Goal: Use online tool/utility: Use online tool/utility

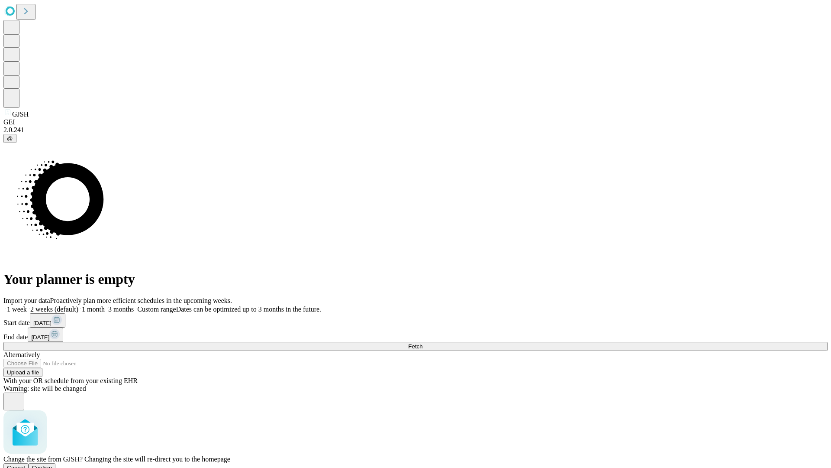
click at [52, 464] on span "Confirm" at bounding box center [42, 467] width 20 height 6
click at [78, 305] on label "2 weeks (default)" at bounding box center [53, 308] width 52 height 7
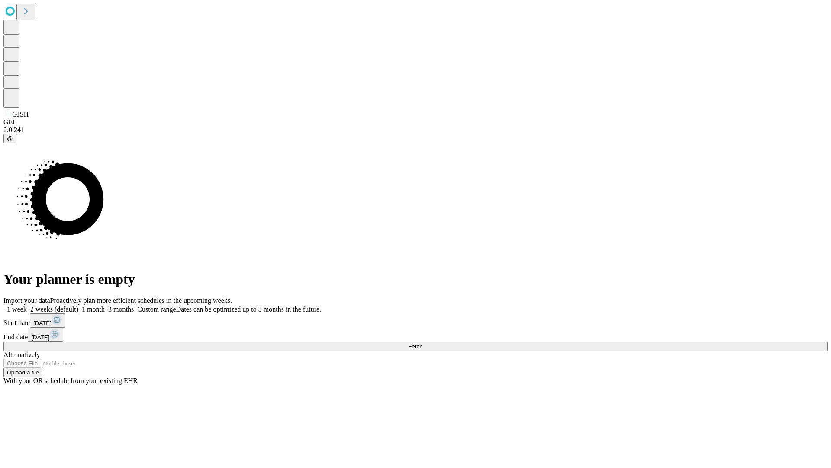
click at [423, 343] on span "Fetch" at bounding box center [415, 346] width 14 height 6
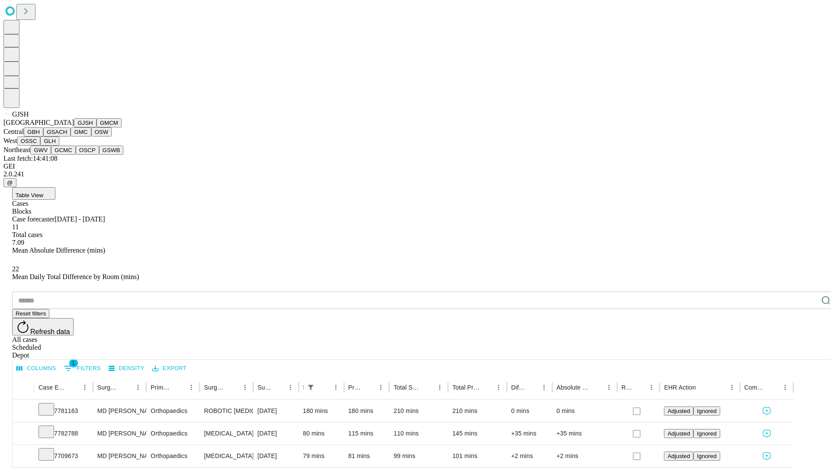
click at [97, 127] on button "GMCM" at bounding box center [109, 122] width 25 height 9
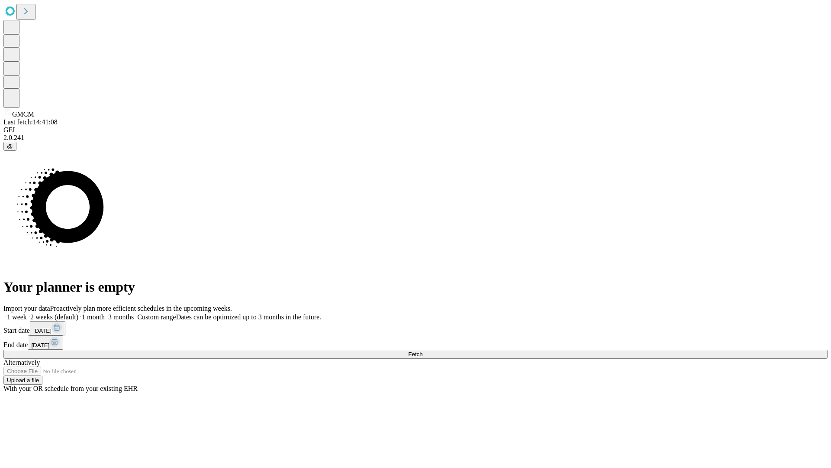
click at [78, 313] on label "2 weeks (default)" at bounding box center [53, 316] width 52 height 7
click at [423, 351] on span "Fetch" at bounding box center [415, 354] width 14 height 6
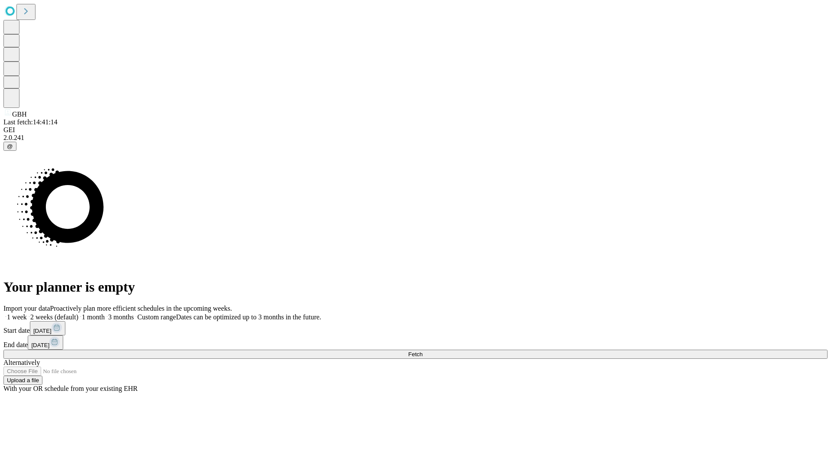
click at [78, 313] on label "2 weeks (default)" at bounding box center [53, 316] width 52 height 7
click at [423, 351] on span "Fetch" at bounding box center [415, 354] width 14 height 6
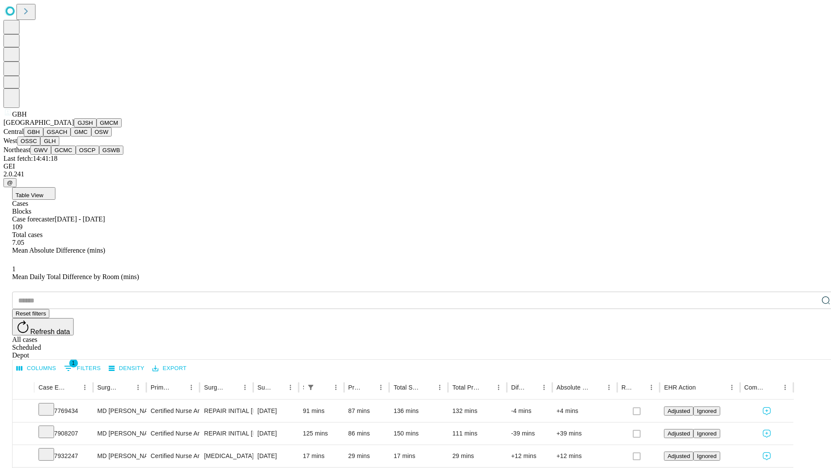
click at [67, 136] on button "GSACH" at bounding box center [56, 131] width 27 height 9
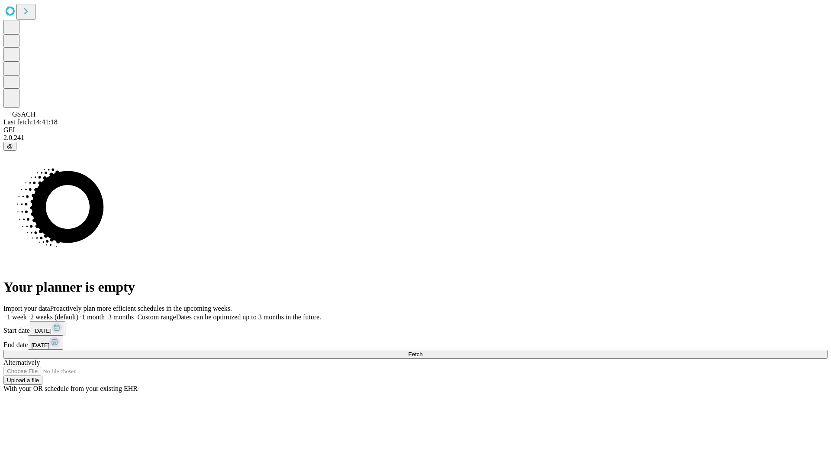
click at [78, 313] on label "2 weeks (default)" at bounding box center [53, 316] width 52 height 7
click at [423, 351] on span "Fetch" at bounding box center [415, 354] width 14 height 6
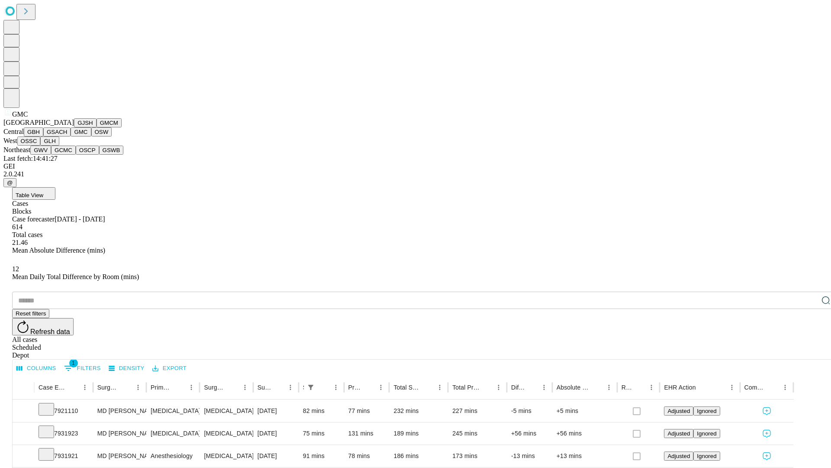
click at [91, 136] on button "OSW" at bounding box center [101, 131] width 21 height 9
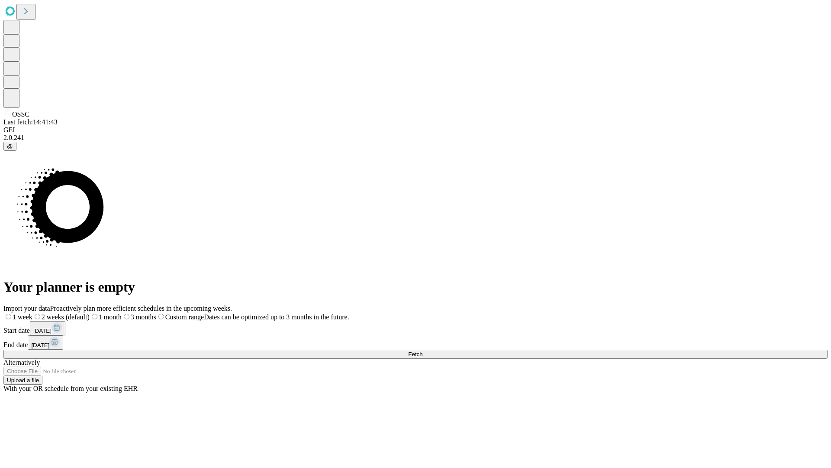
click at [90, 313] on label "2 weeks (default)" at bounding box center [60, 316] width 57 height 7
click at [423, 351] on span "Fetch" at bounding box center [415, 354] width 14 height 6
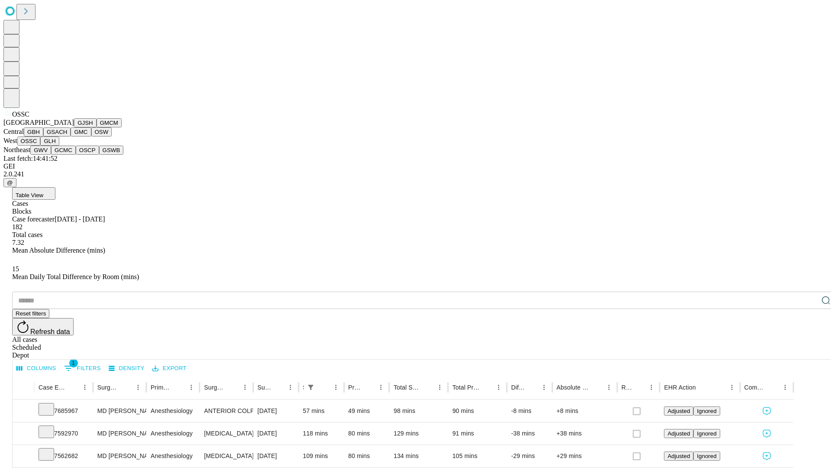
click at [59, 145] on button "GLH" at bounding box center [49, 140] width 19 height 9
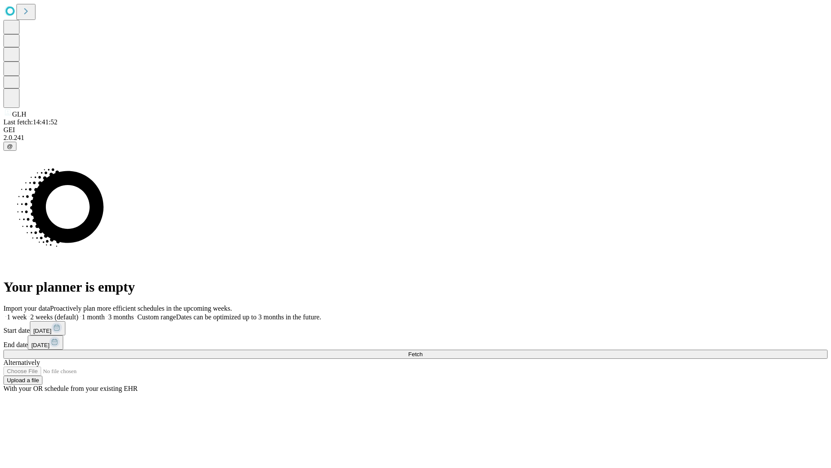
click at [78, 313] on label "2 weeks (default)" at bounding box center [53, 316] width 52 height 7
click at [423, 351] on span "Fetch" at bounding box center [415, 354] width 14 height 6
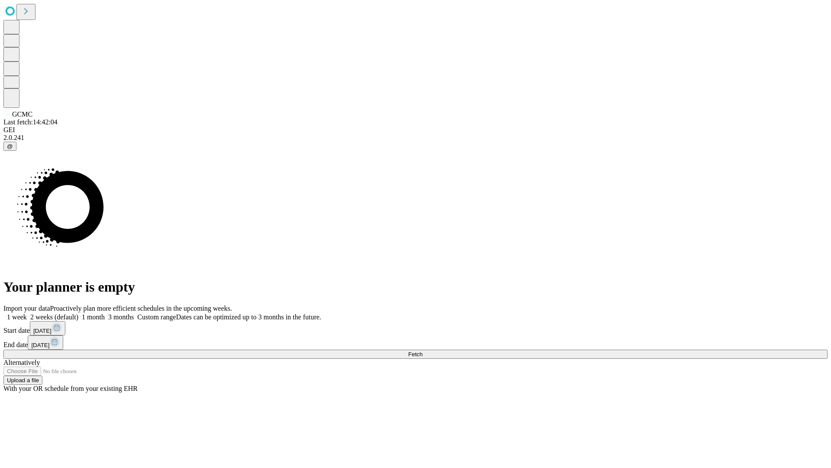
click at [78, 313] on label "2 weeks (default)" at bounding box center [53, 316] width 52 height 7
click at [423, 351] on span "Fetch" at bounding box center [415, 354] width 14 height 6
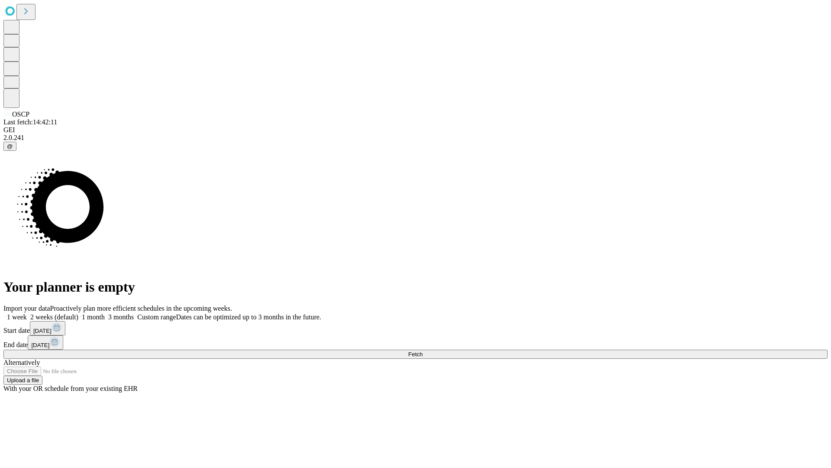
click at [78, 313] on label "2 weeks (default)" at bounding box center [53, 316] width 52 height 7
click at [423, 351] on span "Fetch" at bounding box center [415, 354] width 14 height 6
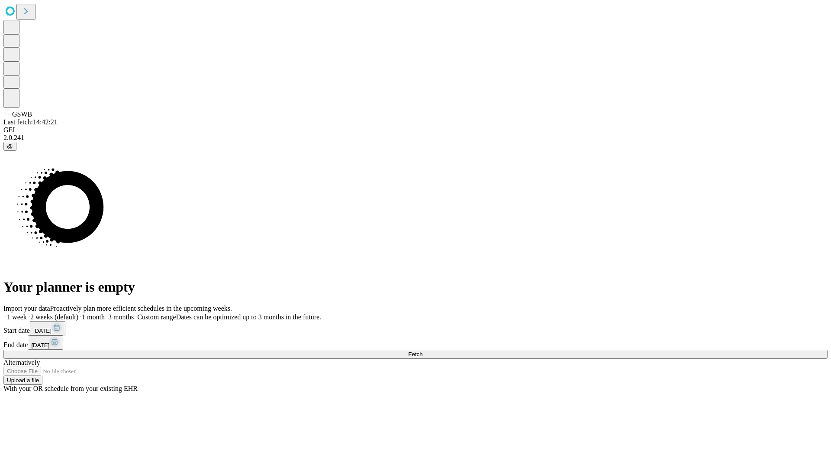
click at [78, 313] on label "2 weeks (default)" at bounding box center [53, 316] width 52 height 7
click at [423, 351] on span "Fetch" at bounding box center [415, 354] width 14 height 6
